Goal: Check status: Check status

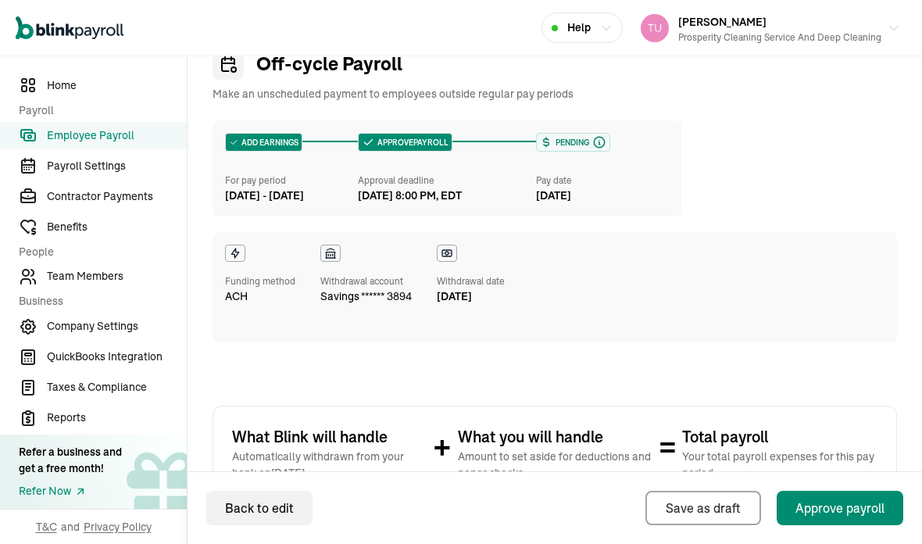
scroll to position [65, 0]
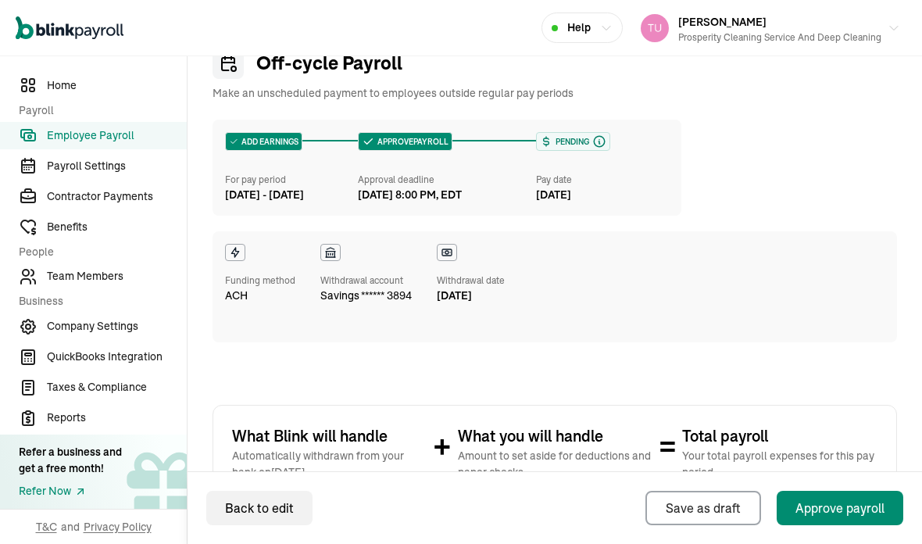
click at [88, 206] on link "Contractor Payments" at bounding box center [93, 196] width 187 height 27
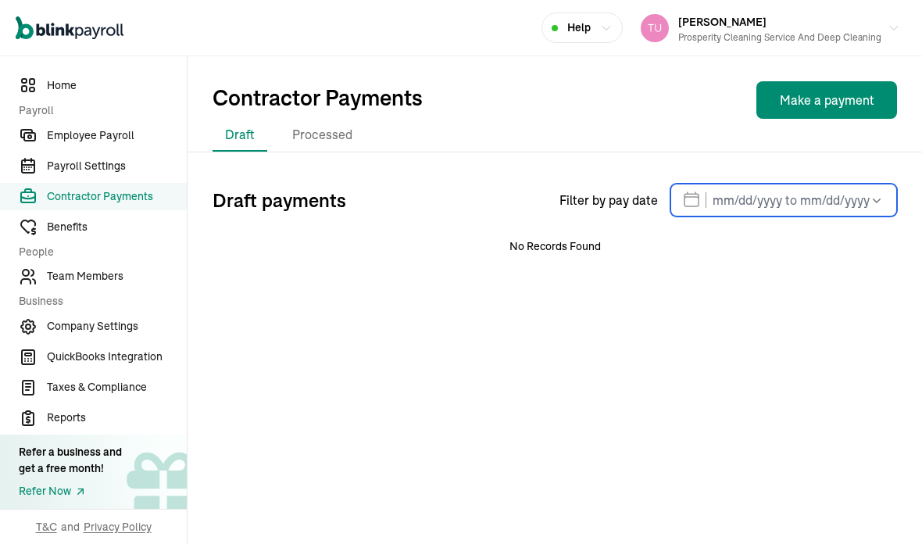
click at [738, 202] on input "text" at bounding box center [783, 200] width 227 height 33
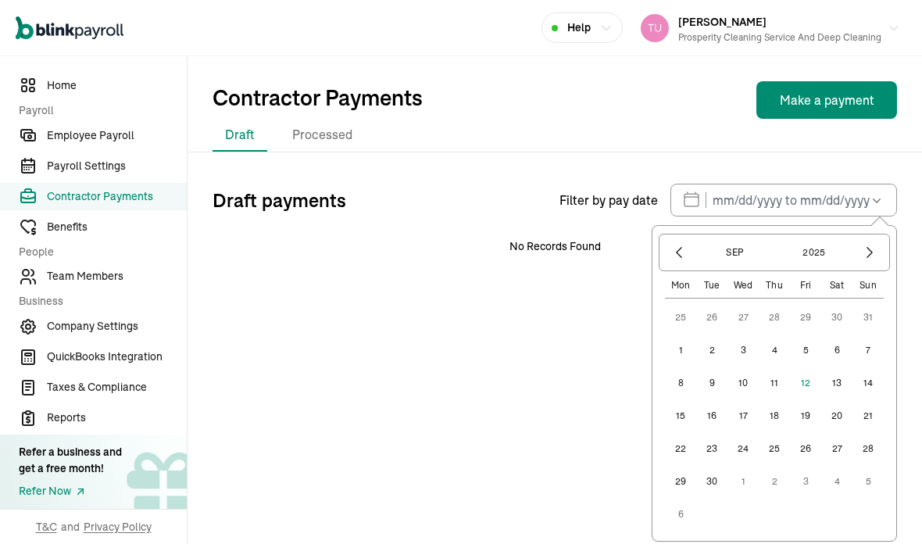
click at [684, 348] on button "1" at bounding box center [680, 349] width 31 height 31
click at [867, 381] on button "14" at bounding box center [867, 382] width 31 height 31
type input "[DATE] ~ [DATE]"
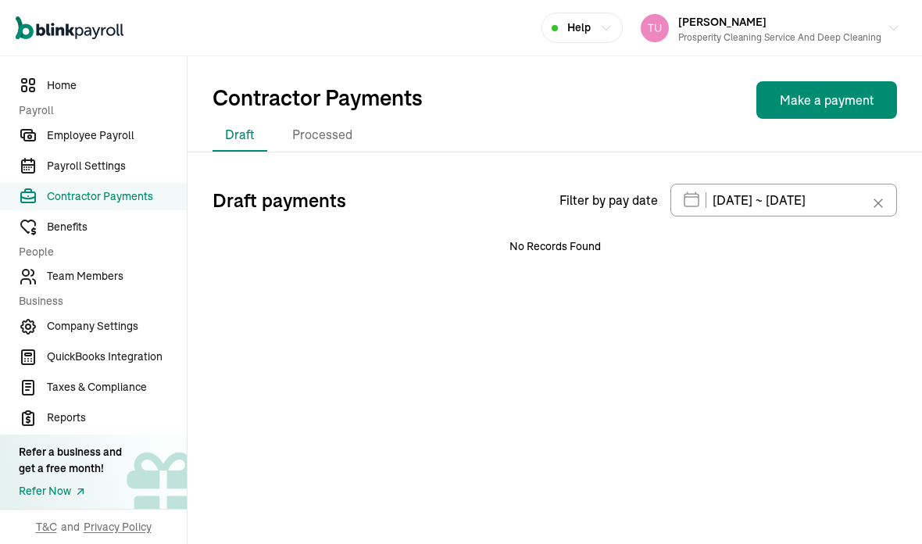
click at [327, 129] on li "Processed" at bounding box center [322, 135] width 85 height 33
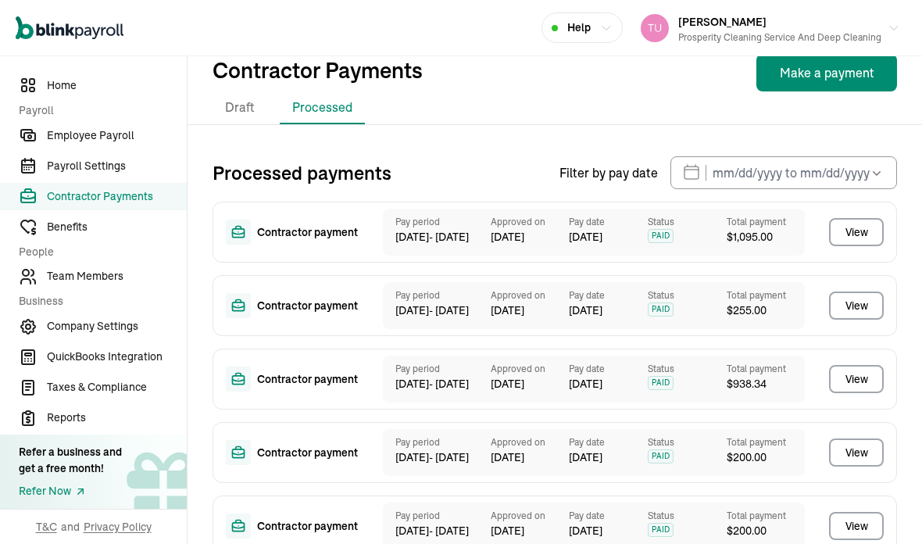
click at [881, 175] on icon "button" at bounding box center [877, 173] width 16 height 16
click at [514, 150] on div "Processed payments Filter by pay date [DATE] Mon Tue Wed Thu Fri Sat Sun 25 26 …" at bounding box center [555, 360] width 734 height 444
click at [802, 164] on input "text" at bounding box center [783, 172] width 227 height 33
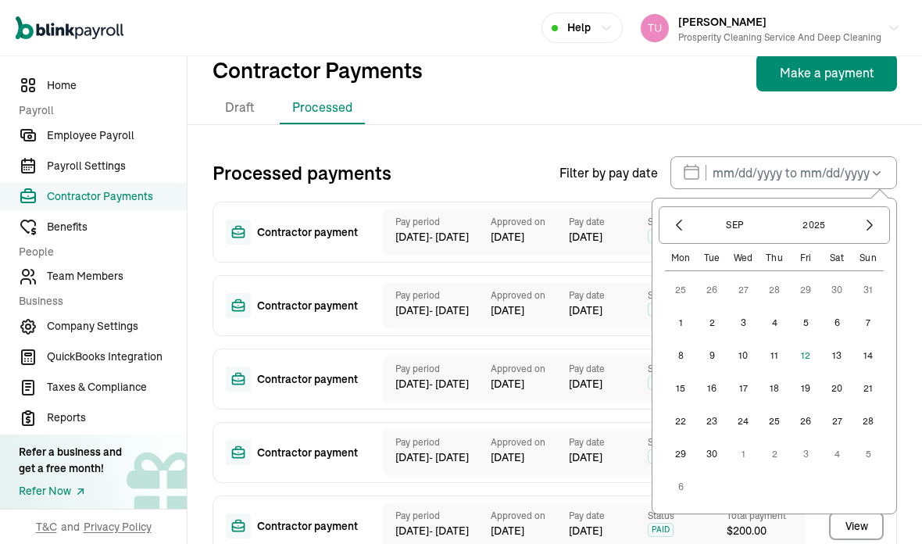
click at [813, 316] on button "5" at bounding box center [805, 322] width 31 height 31
click at [684, 320] on button "1" at bounding box center [680, 322] width 31 height 31
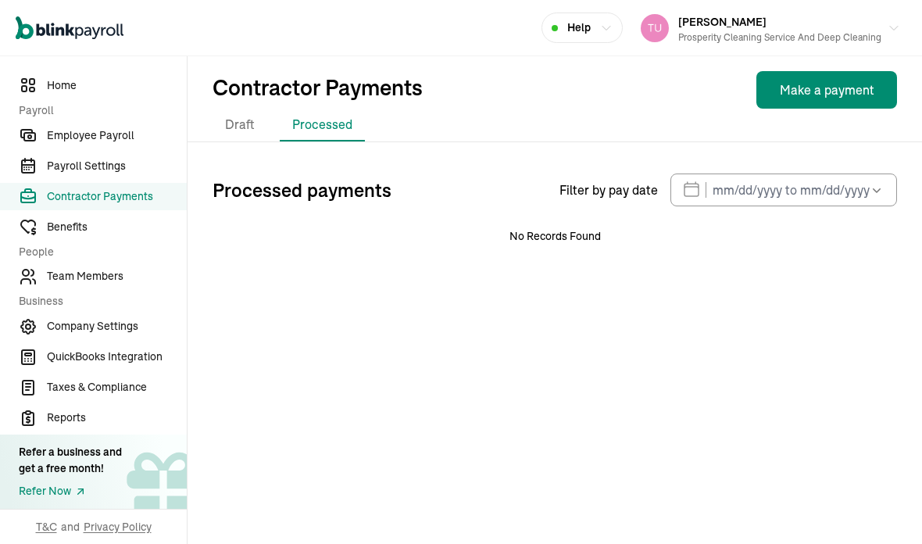
type input "[DATE] ~ [DATE]"
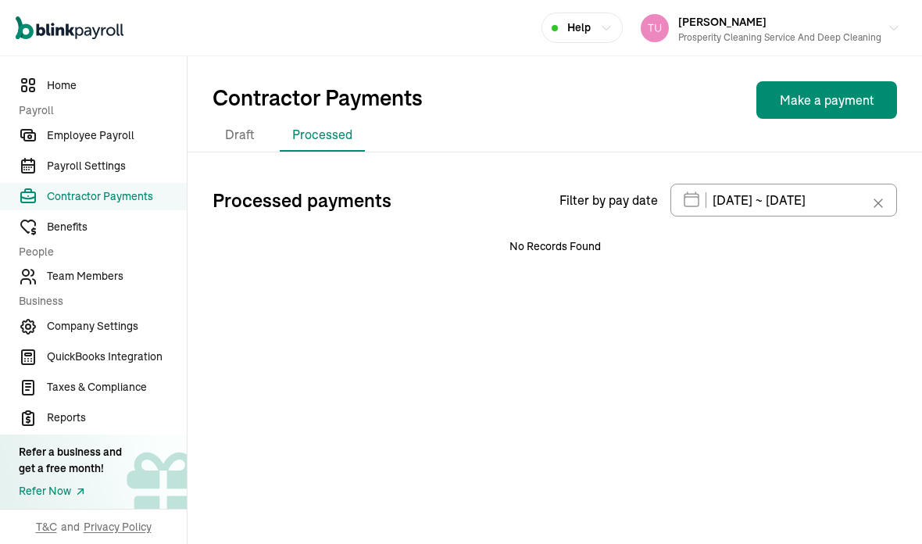
click at [886, 197] on div at bounding box center [883, 203] width 19 height 33
click at [873, 187] on input "[DATE] ~ [DATE]" at bounding box center [783, 200] width 227 height 33
click at [573, 277] on div "Processed payments Filter by pay date [DATE] ~ [DATE] [DATE] Mon Tue Wed Thu Fr…" at bounding box center [555, 236] width 734 height 105
click at [241, 128] on li "Draft" at bounding box center [240, 135] width 55 height 33
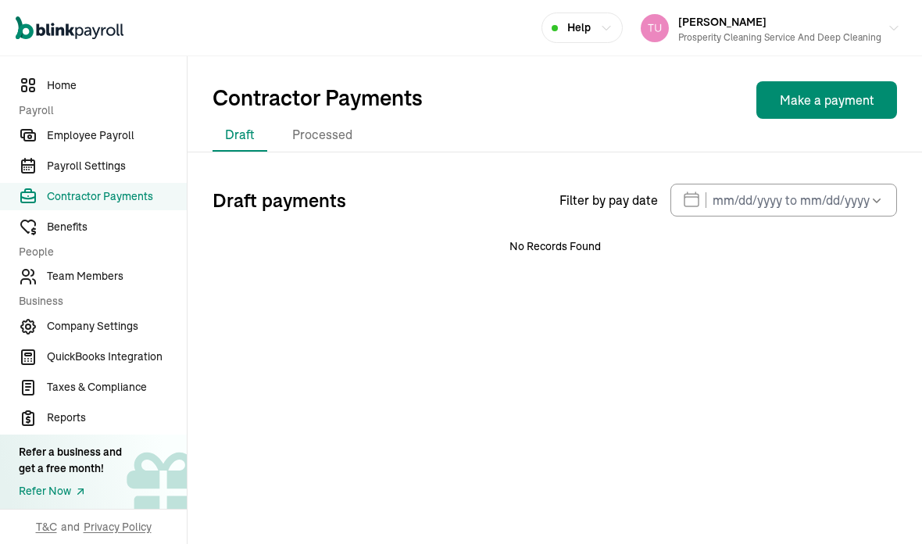
click at [316, 131] on li "Processed" at bounding box center [322, 135] width 85 height 33
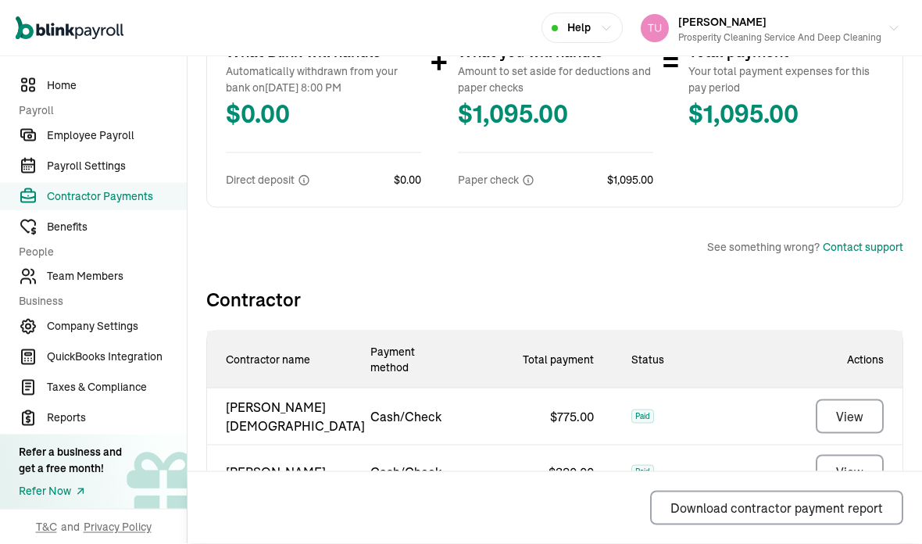
scroll to position [55, 0]
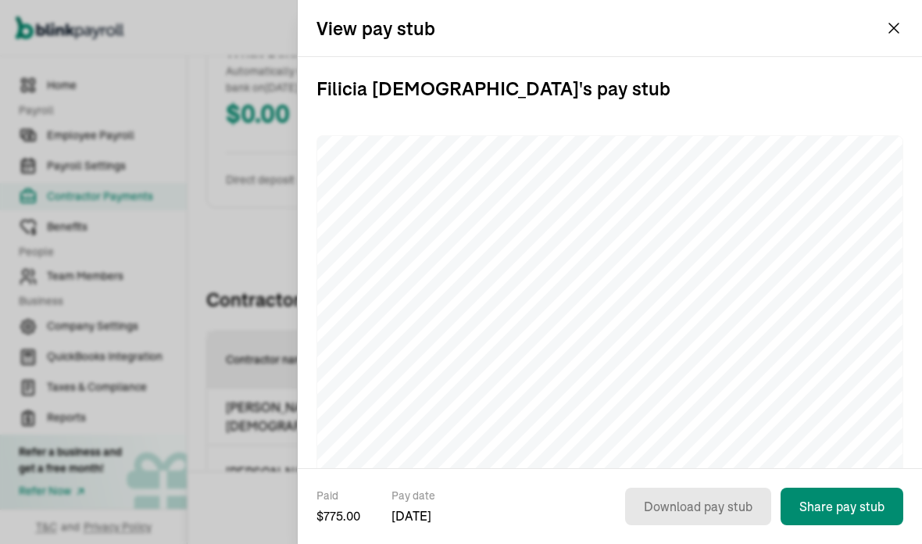
click at [881, 28] on div "View pay stub" at bounding box center [610, 28] width 624 height 56
click at [880, 34] on div "View pay stub" at bounding box center [610, 28] width 624 height 56
click at [897, 16] on div "View pay stub" at bounding box center [610, 28] width 624 height 56
click at [901, 23] on icon "button" at bounding box center [893, 28] width 19 height 19
click at [890, 35] on div "What Blink will handle Automatically withdrawn from your bank on [DATE] 8:00 PM…" at bounding box center [554, 114] width 697 height 188
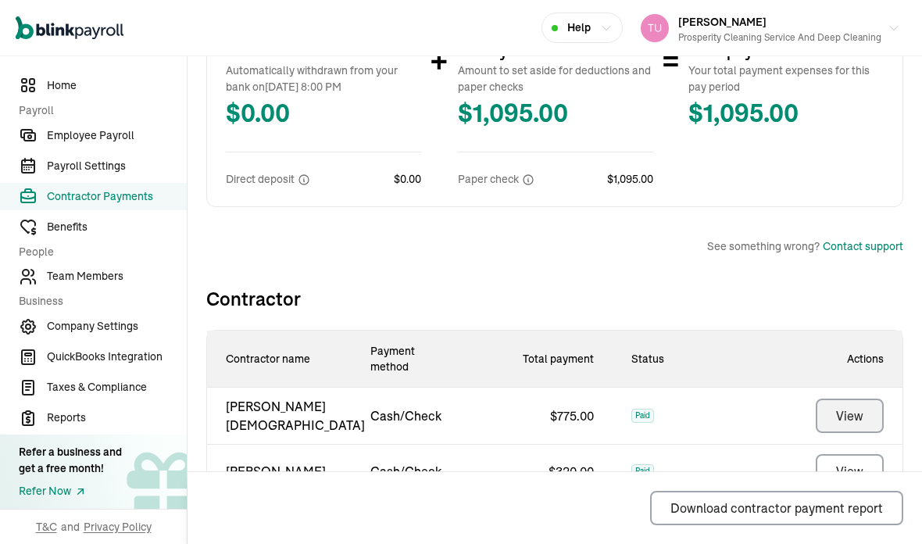
scroll to position [406, 0]
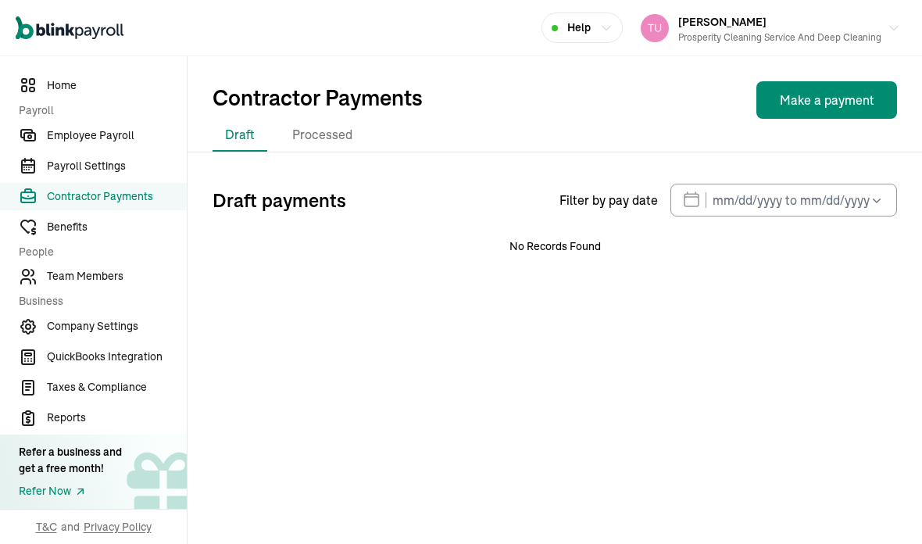
click at [312, 119] on li "Processed" at bounding box center [322, 135] width 85 height 33
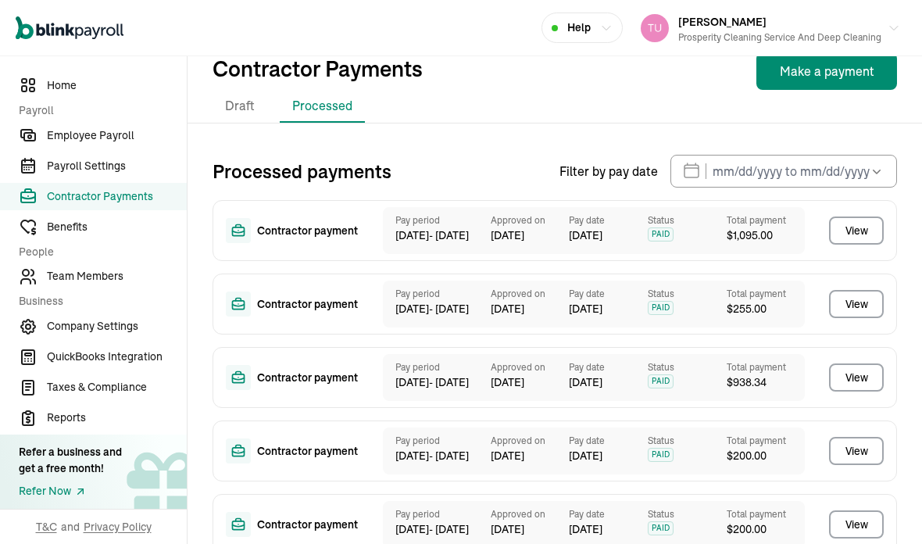
scroll to position [27, 0]
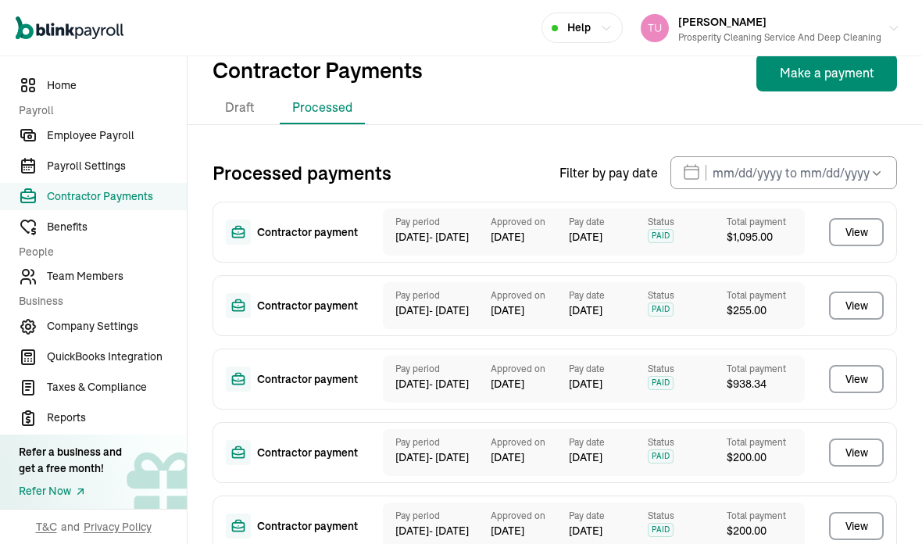
click at [406, 362] on div "Contractor payment Pay period [DATE] - [DATE] Approved on [DATE] Pay date [DATE…" at bounding box center [555, 379] width 684 height 355
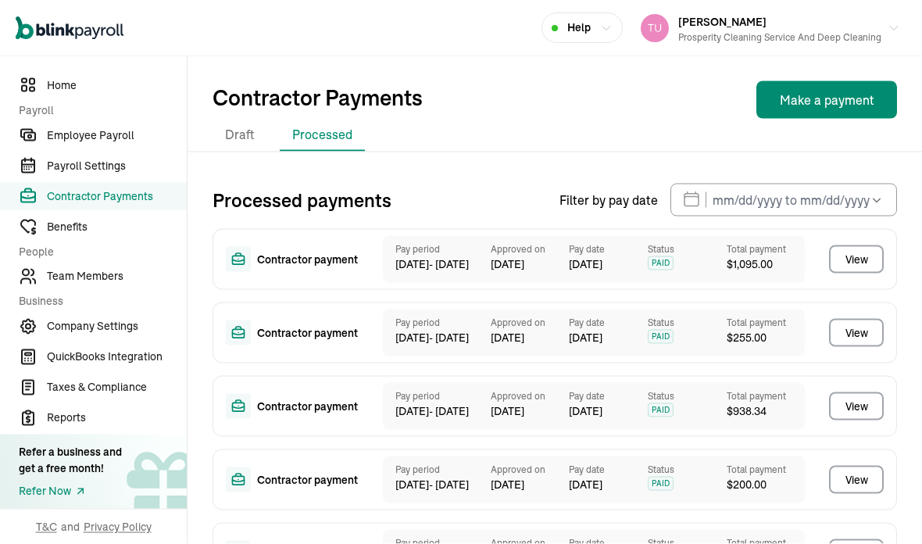
scroll to position [41, 0]
